Goal: Entertainment & Leisure: Browse casually

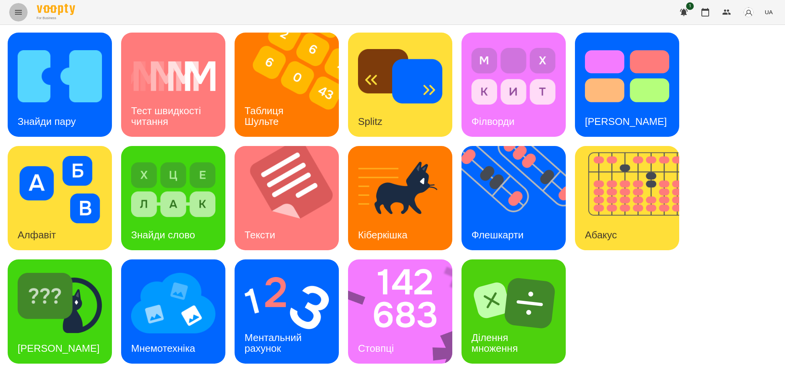
click at [17, 12] on icon "Menu" at bounding box center [18, 12] width 9 height 9
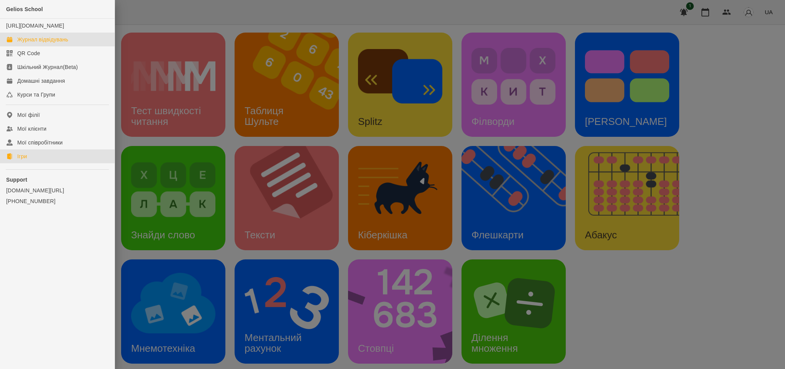
click at [54, 43] on div "Журнал відвідувань" at bounding box center [42, 40] width 51 height 8
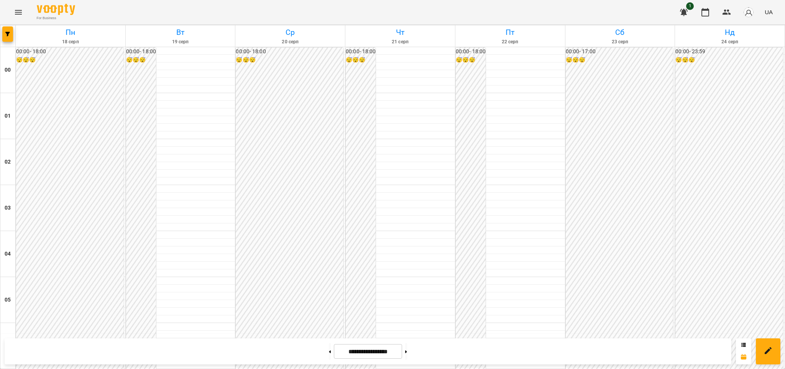
scroll to position [766, 0]
click at [18, 12] on icon "Menu" at bounding box center [18, 12] width 7 height 5
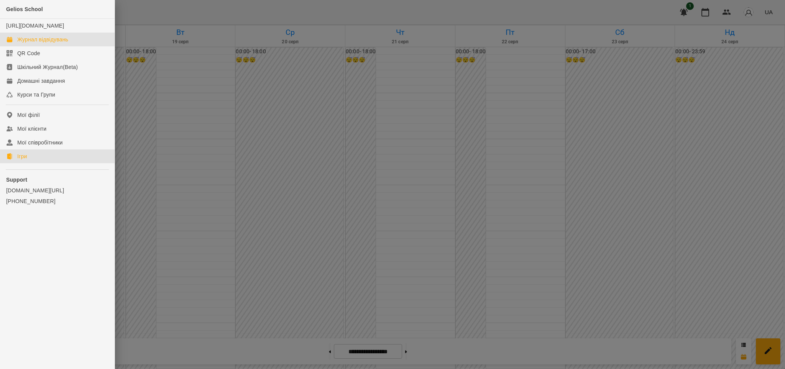
click at [34, 160] on link "Ігри" at bounding box center [57, 157] width 115 height 14
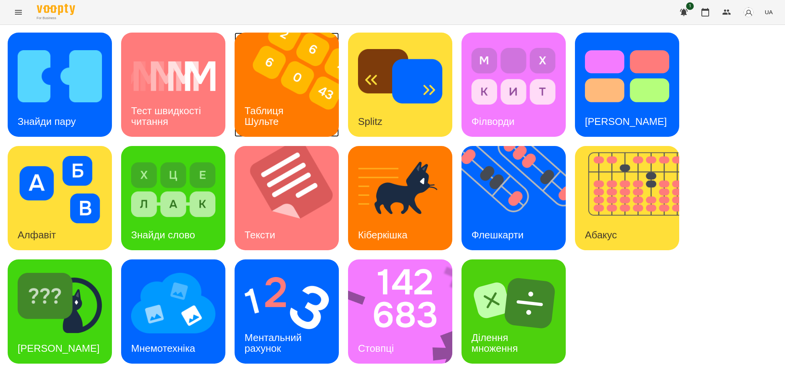
click at [289, 113] on div "Таблиця Шульте" at bounding box center [266, 116] width 62 height 41
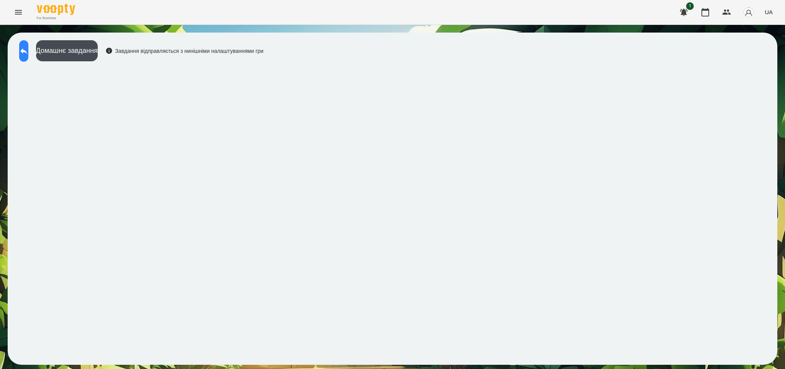
click at [27, 52] on icon at bounding box center [23, 51] width 7 height 6
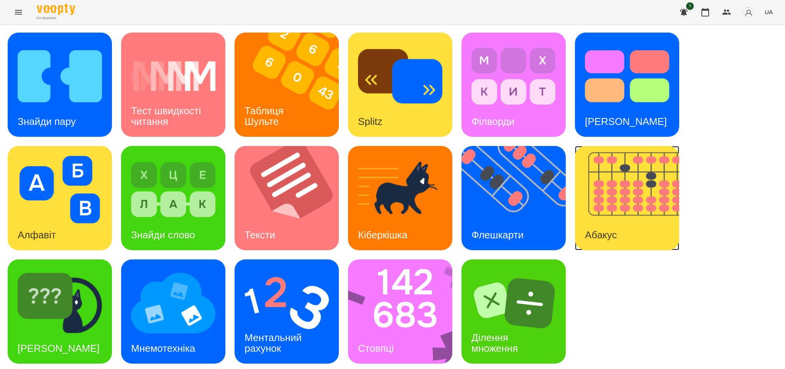
click at [617, 217] on img at bounding box center [632, 198] width 114 height 104
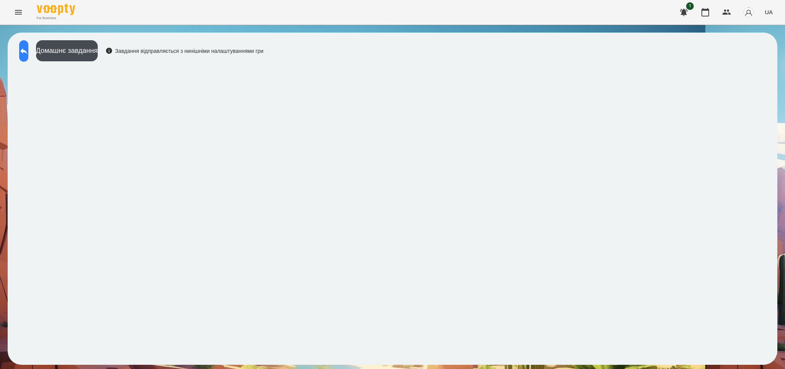
click at [27, 50] on icon at bounding box center [23, 51] width 7 height 6
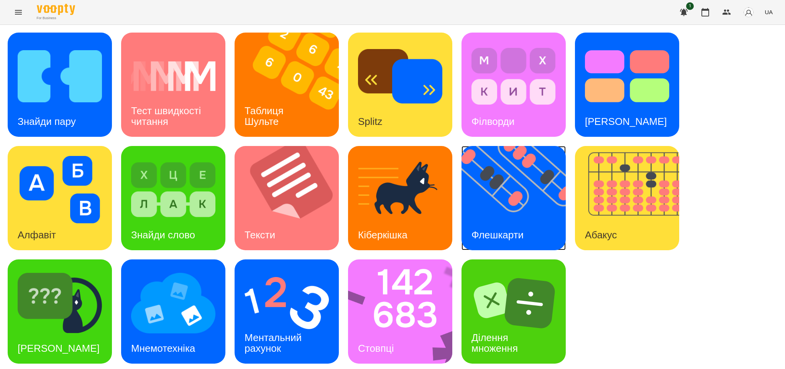
click at [521, 215] on img at bounding box center [519, 198] width 114 height 104
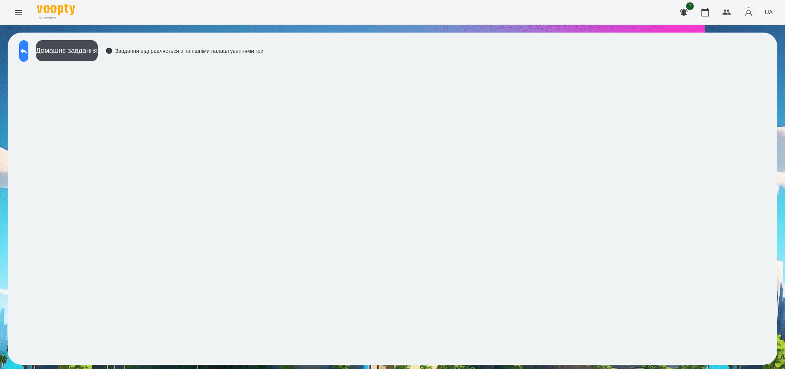
click at [28, 45] on button at bounding box center [23, 50] width 9 height 21
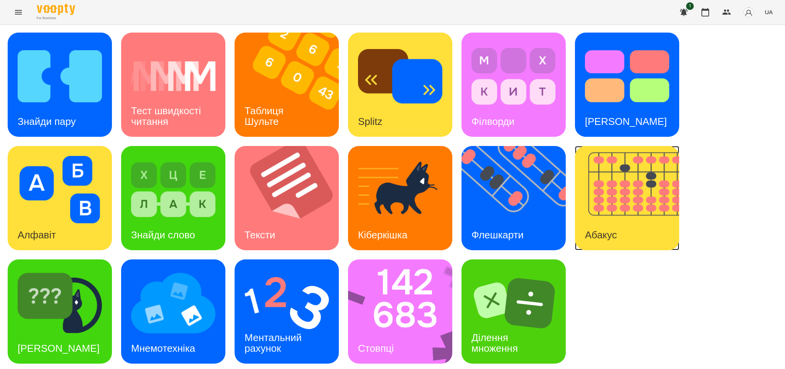
click at [614, 212] on img at bounding box center [632, 198] width 114 height 104
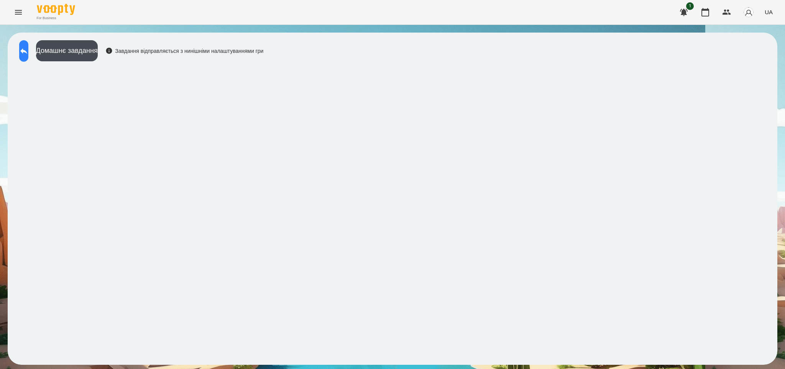
click at [28, 47] on icon at bounding box center [23, 50] width 9 height 9
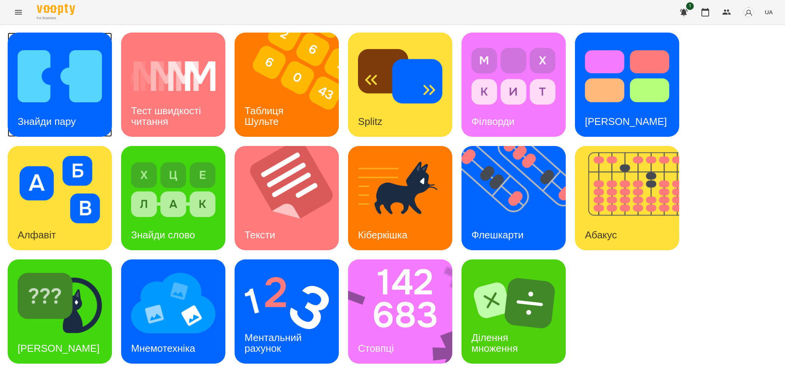
click at [44, 101] on img at bounding box center [60, 76] width 84 height 67
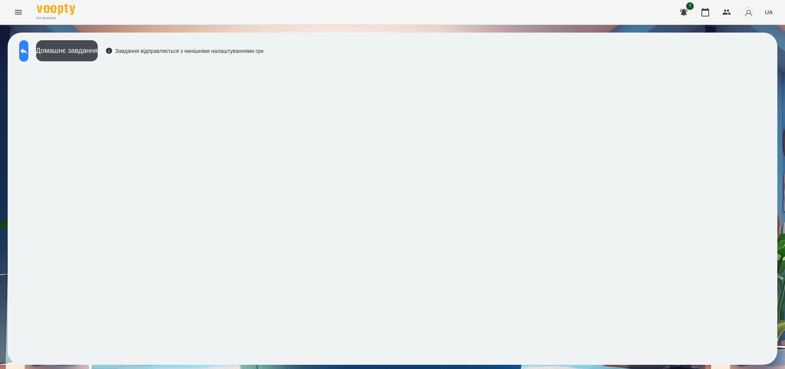
click at [28, 54] on button at bounding box center [23, 50] width 9 height 21
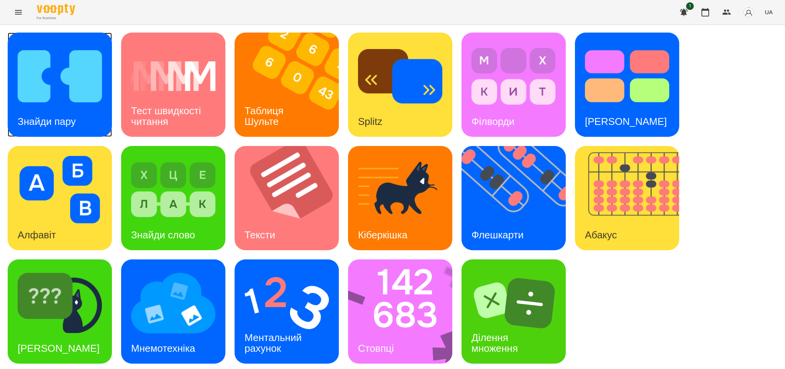
click at [51, 116] on h3 "Знайди пару" at bounding box center [47, 122] width 58 height 12
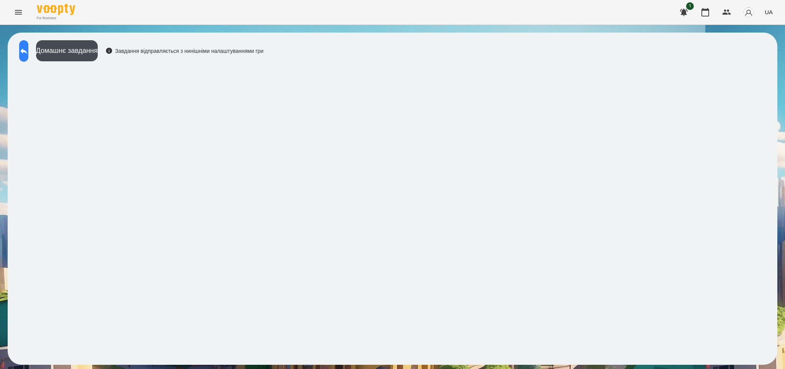
click at [28, 53] on icon at bounding box center [23, 50] width 9 height 9
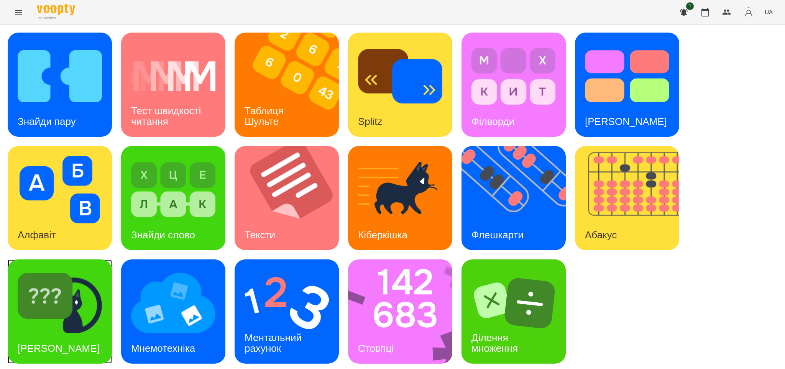
click at [74, 317] on img at bounding box center [60, 303] width 84 height 67
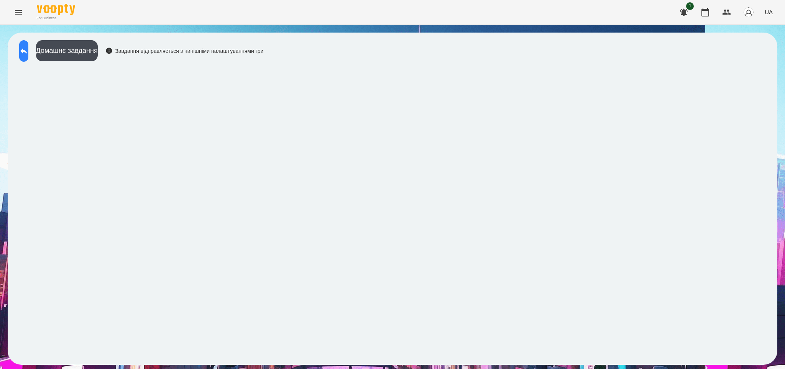
click at [28, 54] on icon at bounding box center [23, 50] width 9 height 9
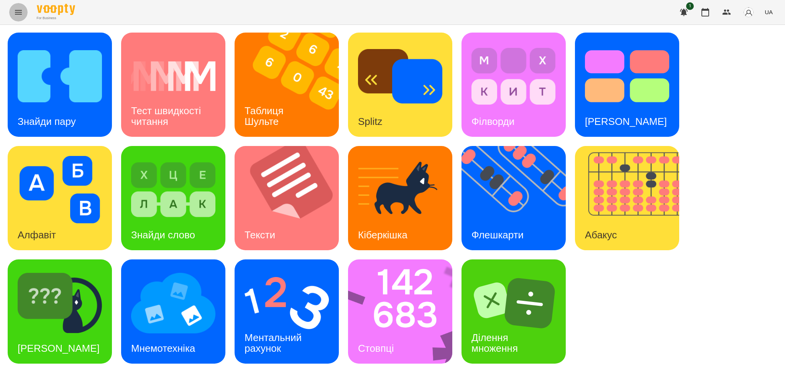
click at [17, 13] on icon "Menu" at bounding box center [18, 12] width 9 height 9
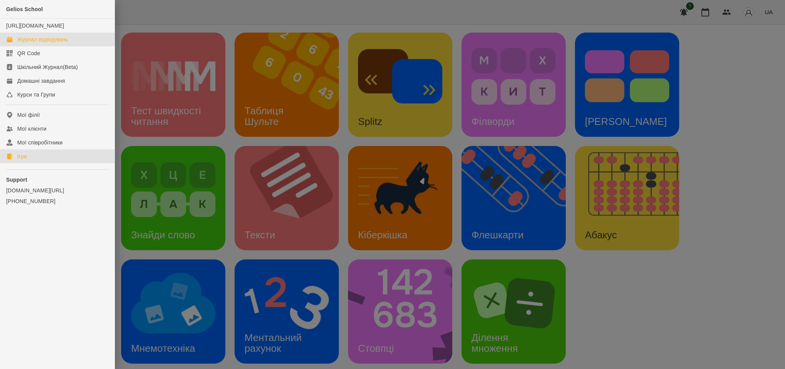
click at [57, 43] on div "Журнал відвідувань" at bounding box center [42, 40] width 51 height 8
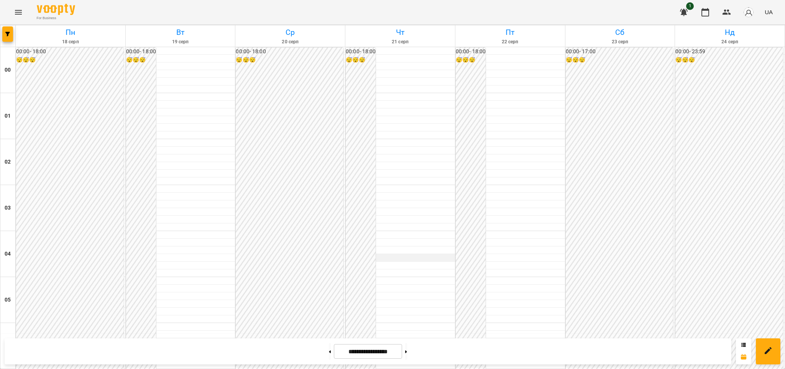
scroll to position [816, 0]
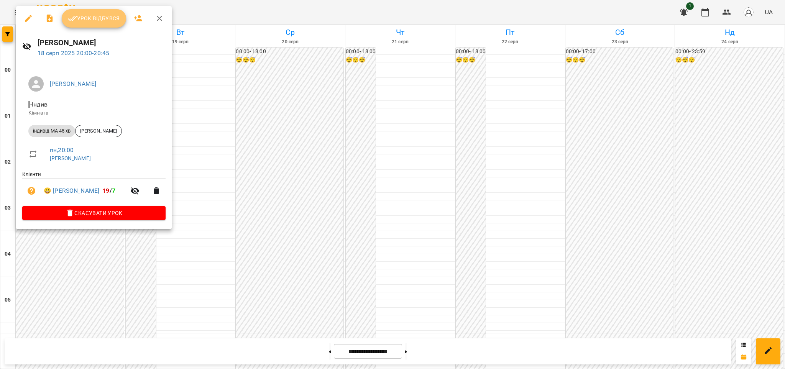
click at [102, 19] on span "Урок відбувся" at bounding box center [94, 18] width 52 height 9
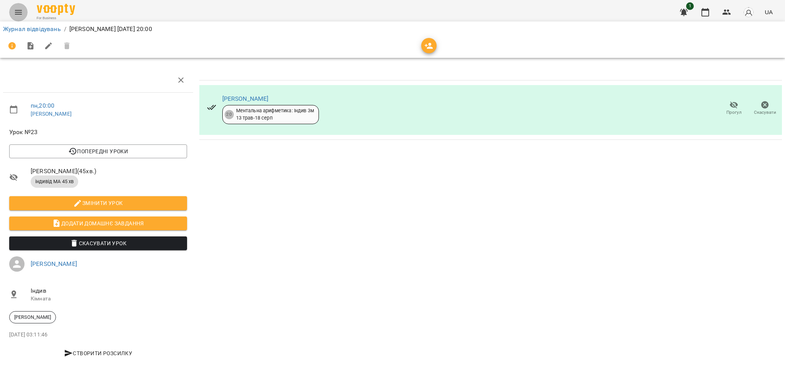
click at [18, 12] on icon "Menu" at bounding box center [18, 12] width 7 height 5
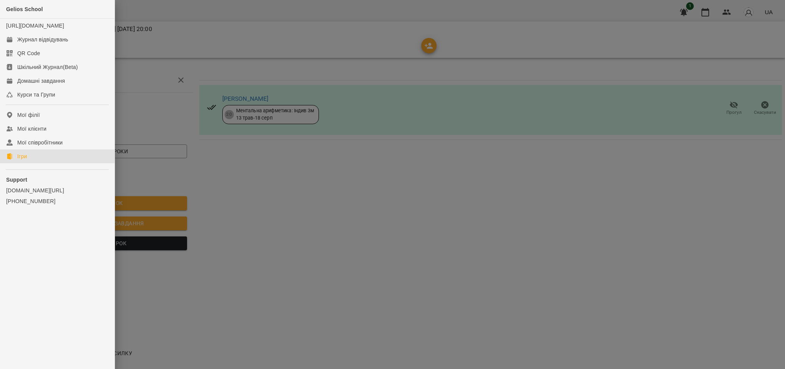
click at [16, 160] on link "Ігри" at bounding box center [57, 157] width 115 height 14
